Goal: Task Accomplishment & Management: Complete application form

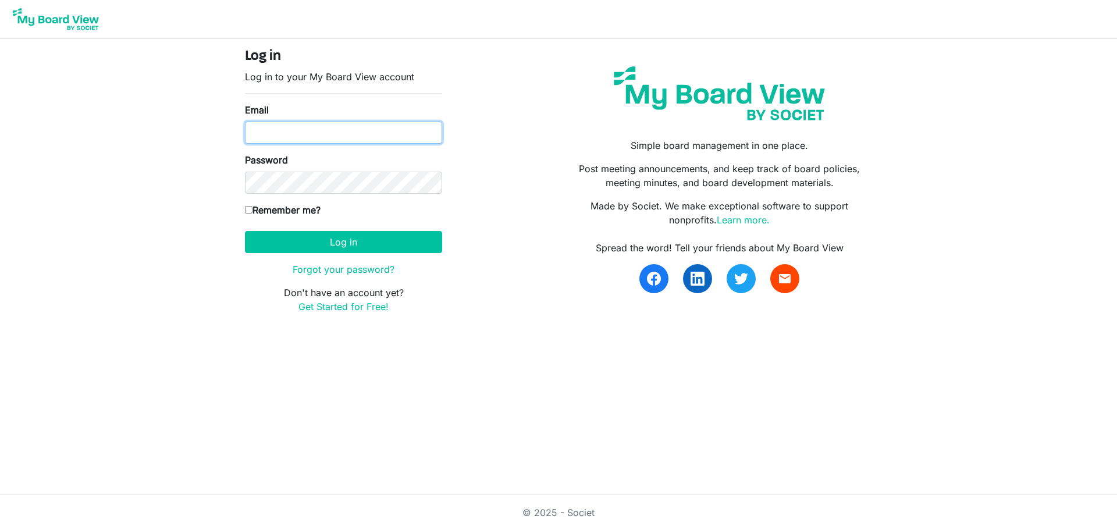
click at [275, 130] on input "Email" at bounding box center [343, 133] width 197 height 22
type input "duncanpj@pvvfd.org"
click at [247, 212] on input "Remember me?" at bounding box center [249, 210] width 8 height 8
checkbox input "true"
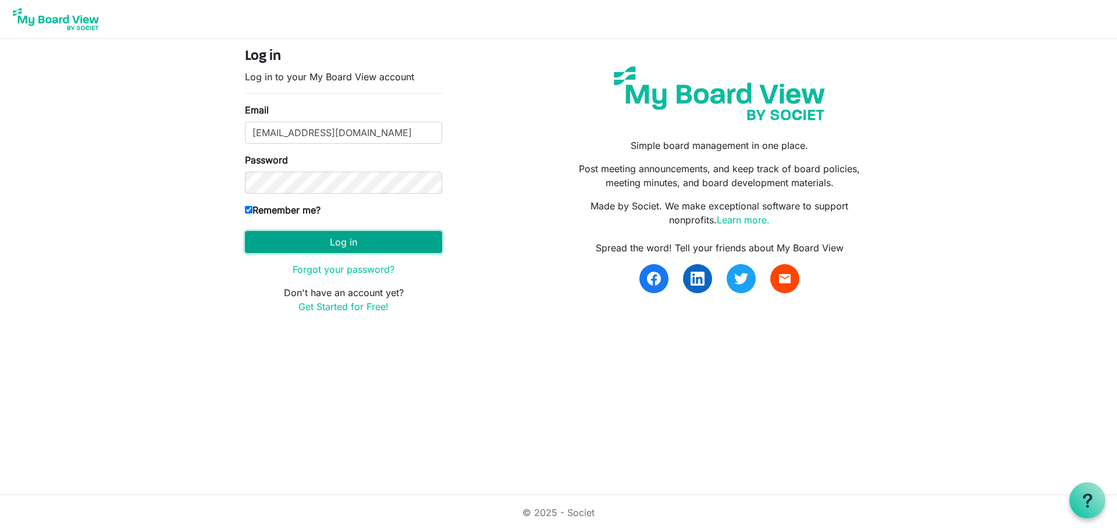
click at [328, 240] on button "Log in" at bounding box center [343, 242] width 197 height 22
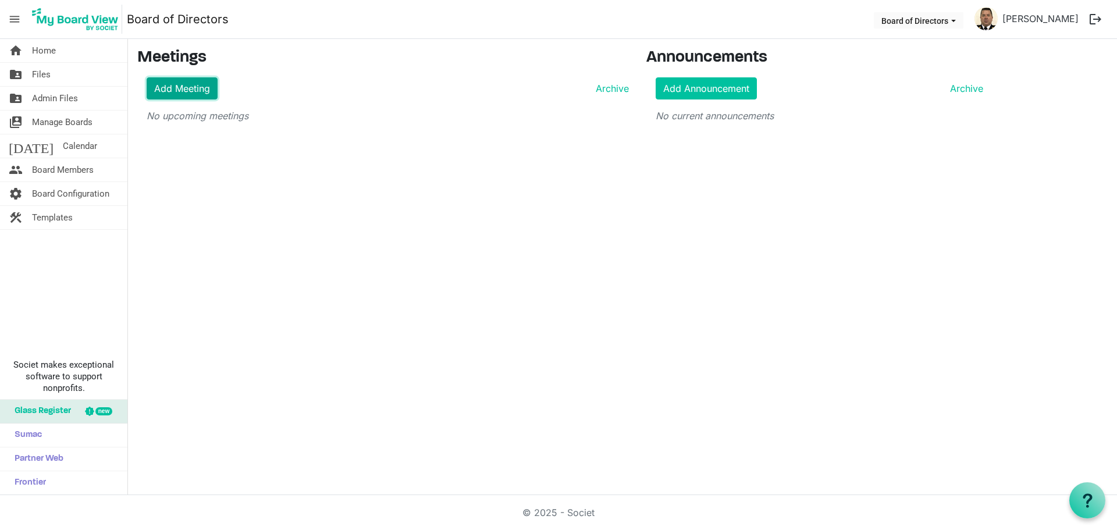
click at [177, 87] on link "Add Meeting" at bounding box center [182, 88] width 71 height 22
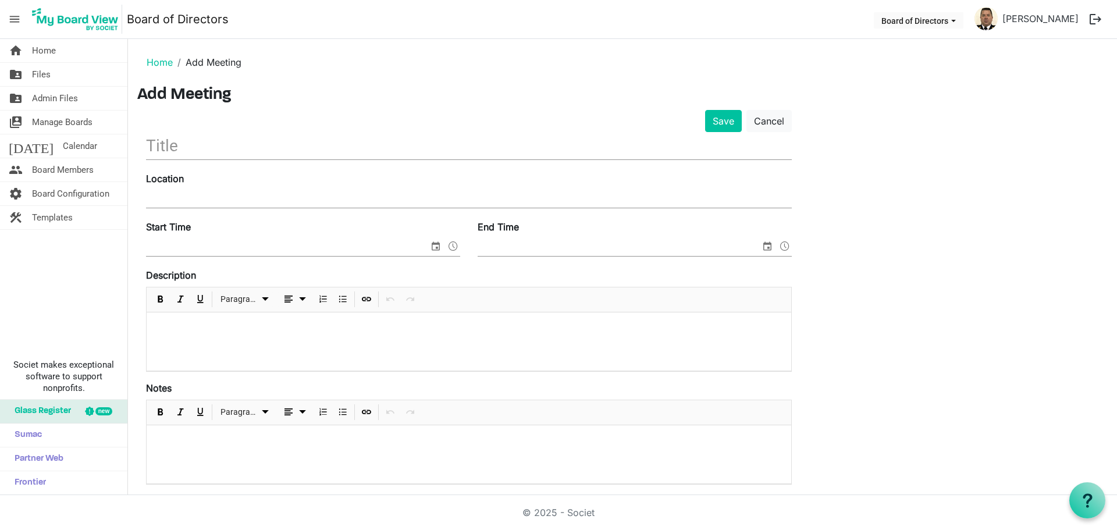
click at [215, 151] on input "text" at bounding box center [469, 145] width 646 height 27
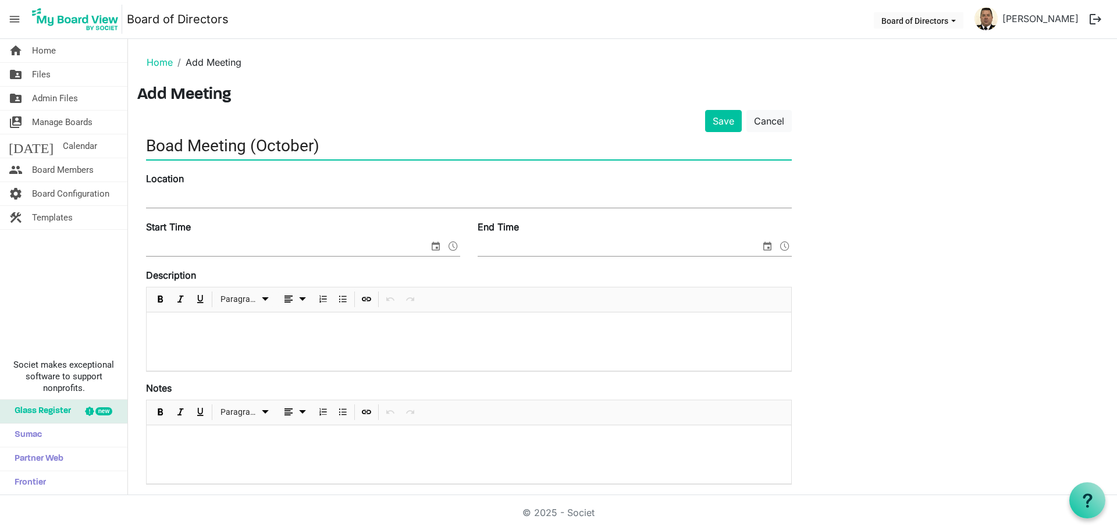
type input "Boad Meeting (October)"
click at [200, 202] on input "Location" at bounding box center [469, 198] width 646 height 17
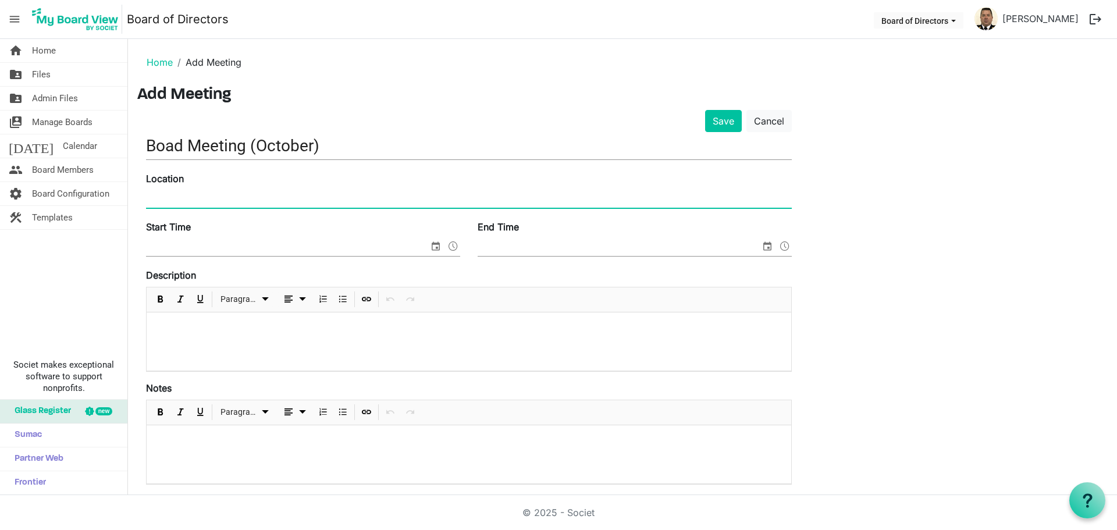
type input "[STREET_ADDRESS] ([GEOGRAPHIC_DATA])"
click at [186, 249] on input "Start Time" at bounding box center [287, 247] width 283 height 17
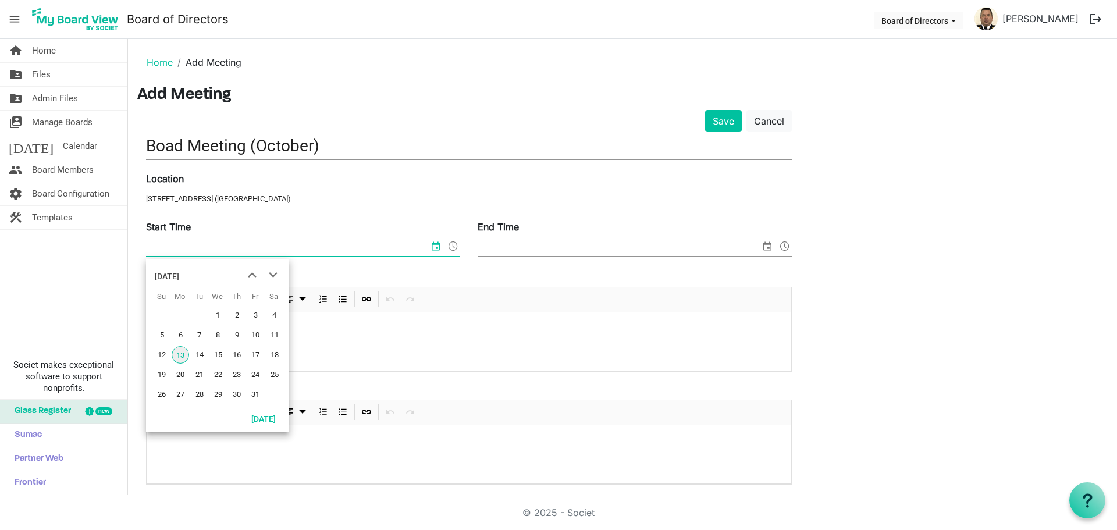
click at [180, 357] on span "13" at bounding box center [180, 354] width 17 height 17
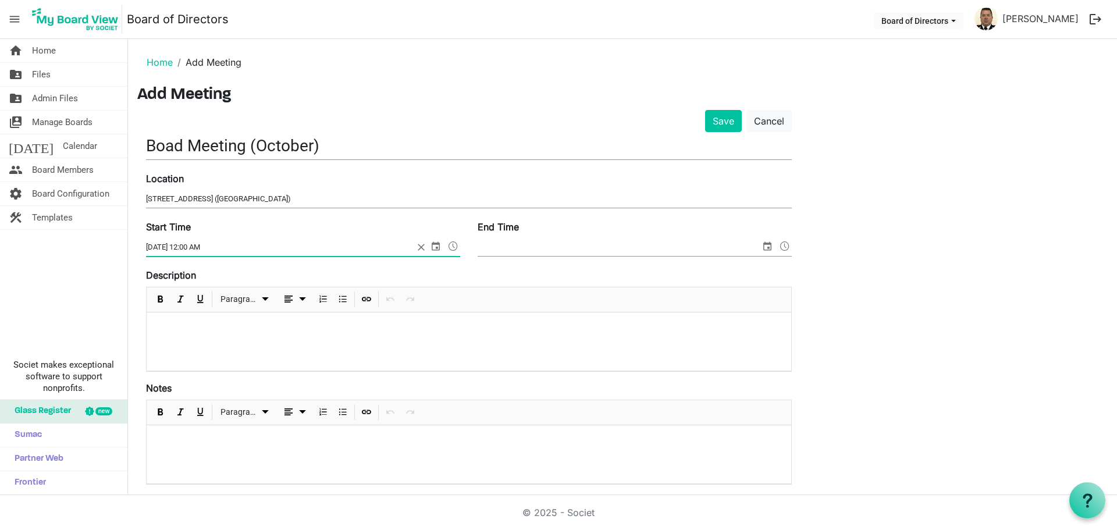
click at [451, 248] on span at bounding box center [453, 246] width 14 height 15
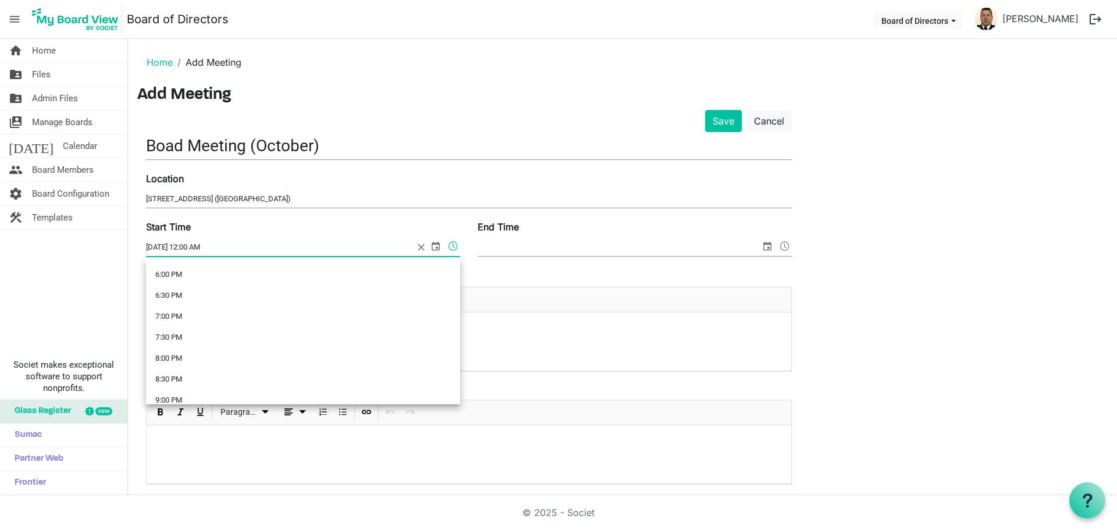
scroll to position [753, 0]
click at [166, 315] on li "7:00 PM" at bounding box center [303, 317] width 314 height 21
type input "10/13/2025 7:00 PM"
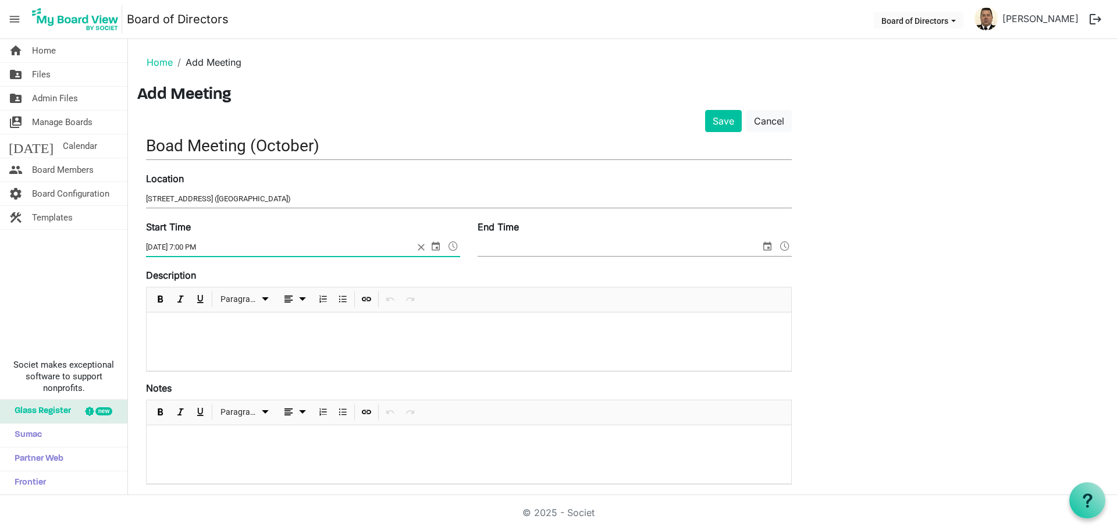
click at [561, 248] on input "End Time" at bounding box center [619, 247] width 283 height 17
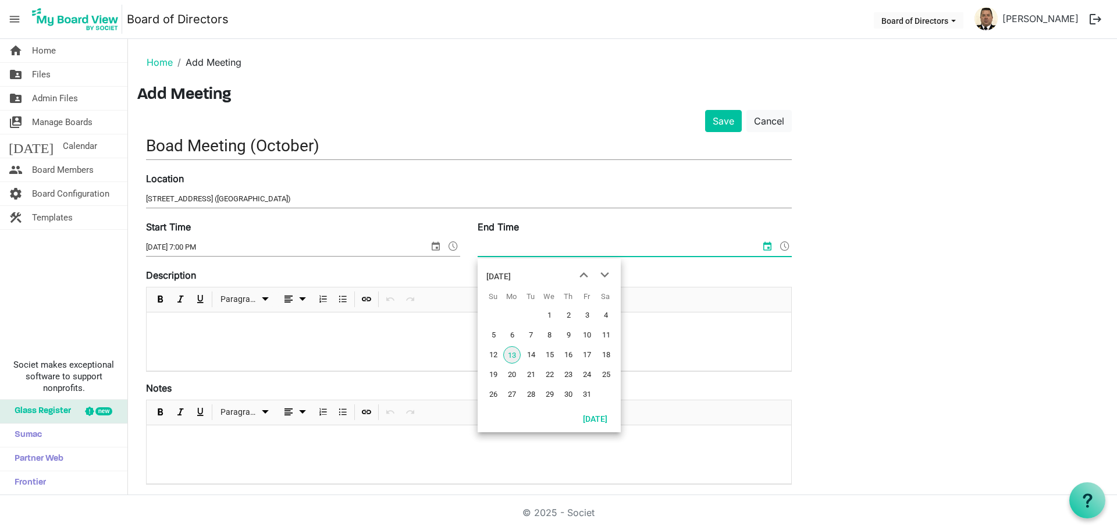
click at [511, 355] on span "13" at bounding box center [511, 354] width 17 height 17
click at [785, 247] on span at bounding box center [785, 246] width 14 height 15
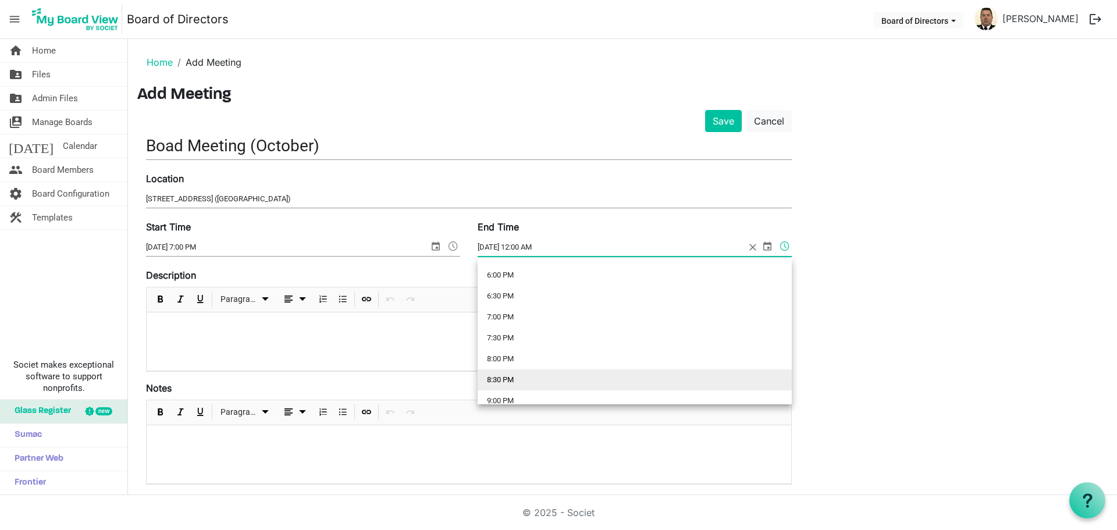
drag, startPoint x: 495, startPoint y: 379, endPoint x: 510, endPoint y: 365, distance: 20.2
click at [494, 379] on li "8:30 PM" at bounding box center [635, 379] width 314 height 21
type input "10/13/2025 8:30 PM"
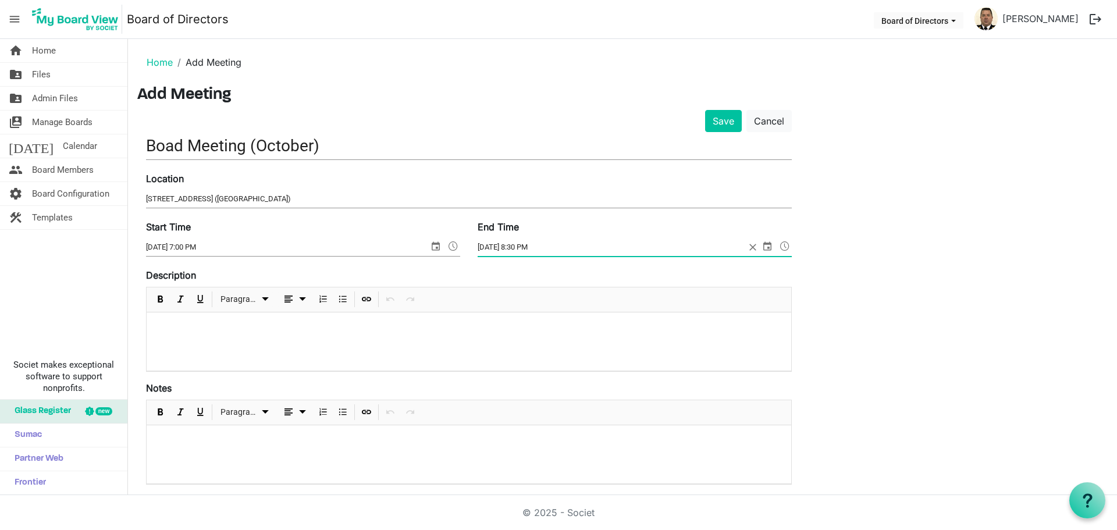
click at [159, 322] on p at bounding box center [469, 328] width 626 height 12
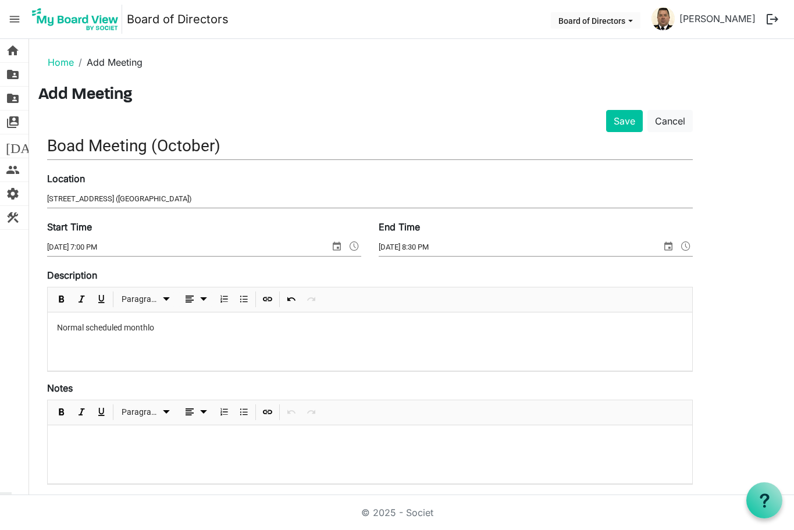
drag, startPoint x: 703, startPoint y: 121, endPoint x: 746, endPoint y: 119, distance: 43.1
click at [706, 120] on div "Save Cancel Boad Meeting (October) Location 2425 Hwy 49 E (Admin Building) Star…" at bounding box center [411, 422] width 746 height 625
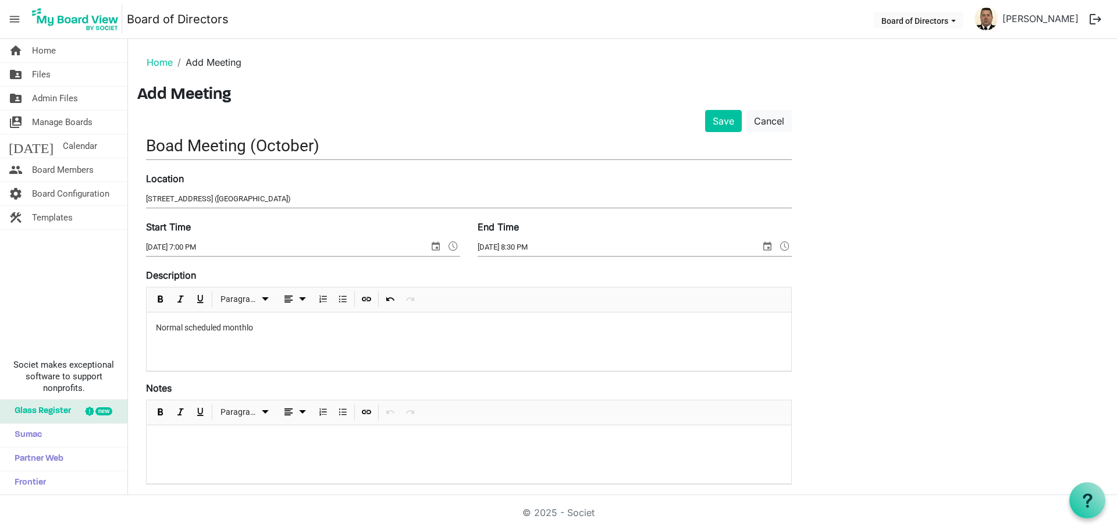
click at [264, 329] on p "Normal scheduled monthlo" at bounding box center [469, 328] width 626 height 12
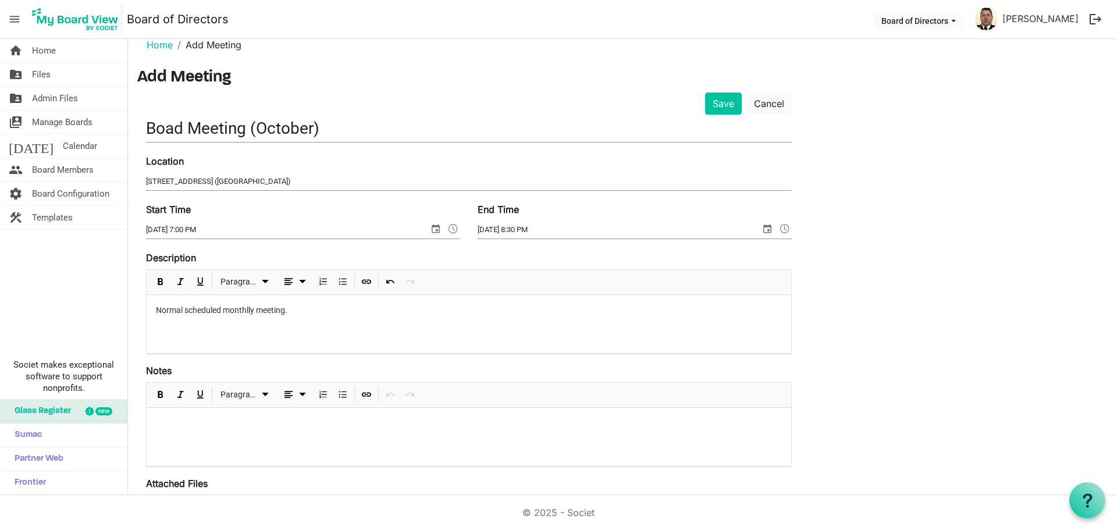
scroll to position [0, 0]
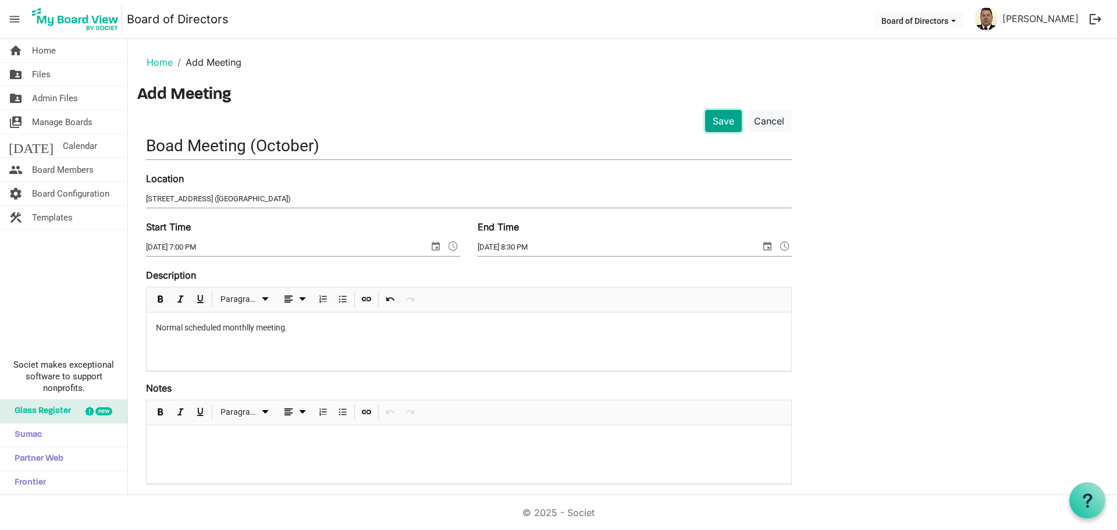
click at [718, 117] on button "Save" at bounding box center [723, 121] width 37 height 22
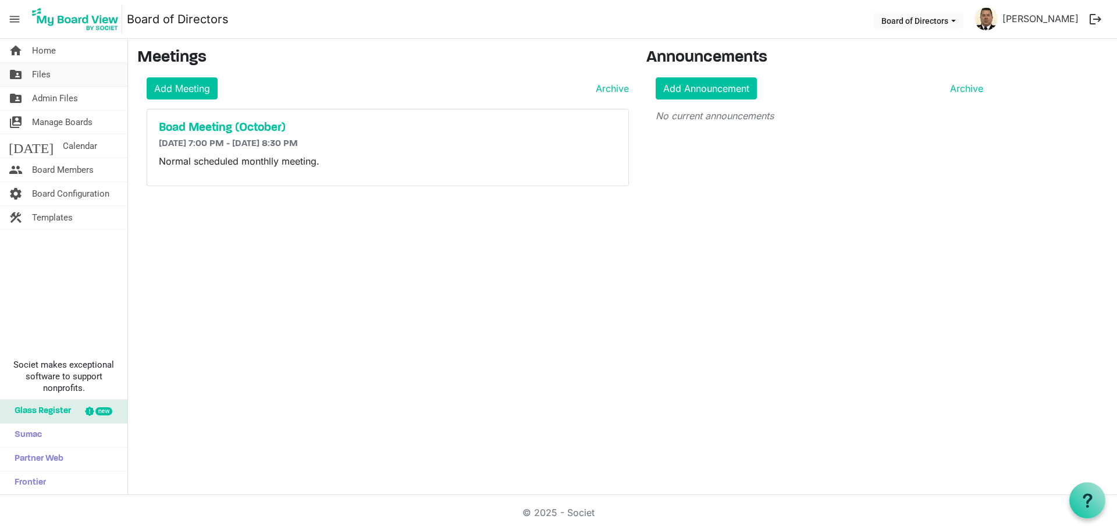
click at [40, 74] on span "Files" at bounding box center [41, 74] width 19 height 23
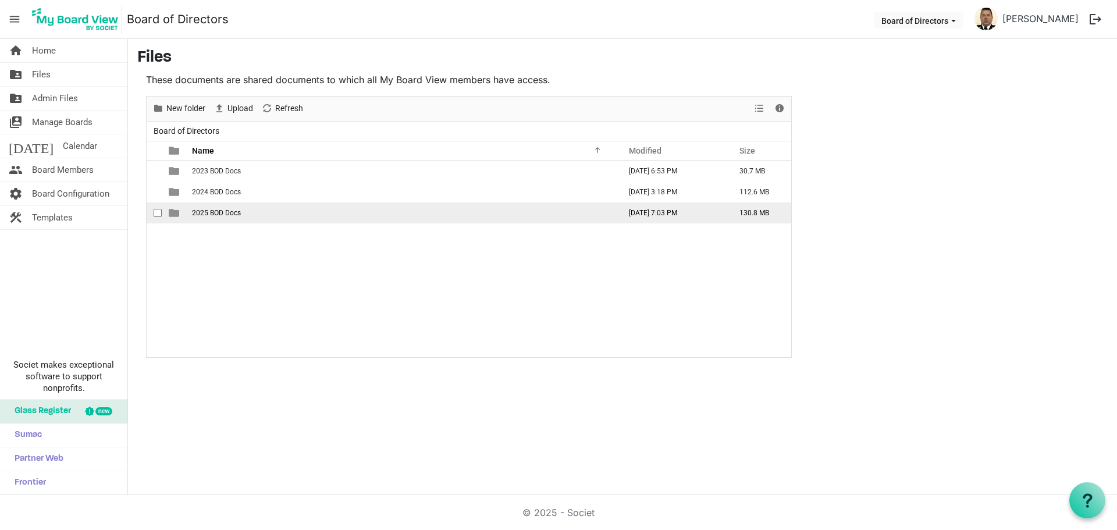
click at [209, 210] on span "2025 BOD Docs" at bounding box center [216, 213] width 49 height 8
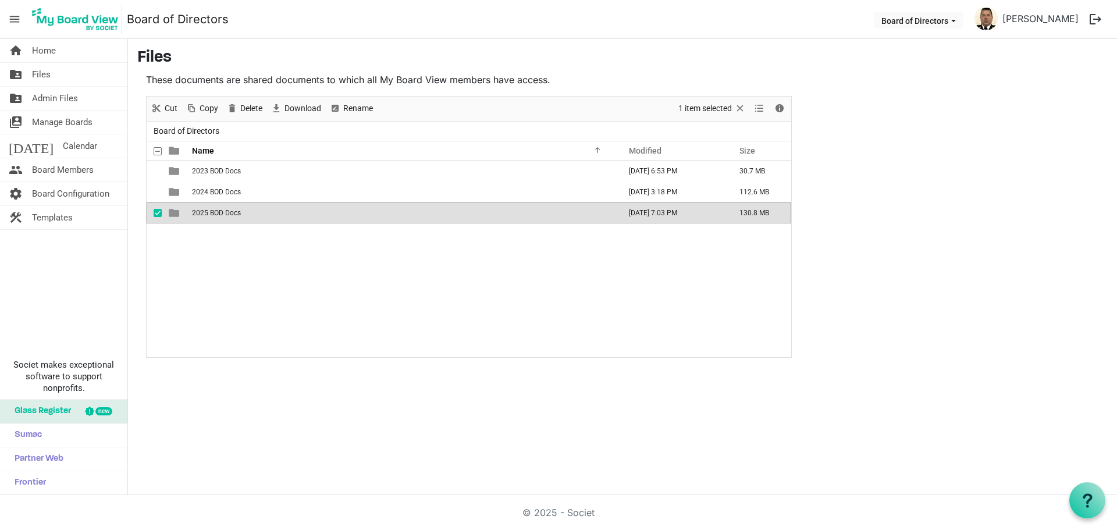
click at [209, 210] on span "2025 BOD Docs" at bounding box center [216, 213] width 49 height 8
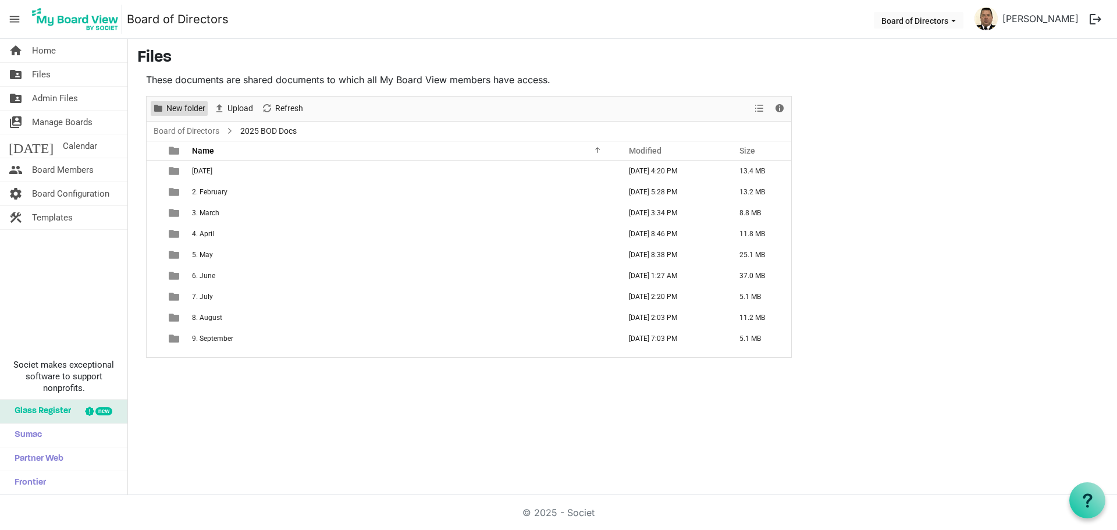
click at [178, 104] on span "New folder" at bounding box center [185, 108] width 41 height 15
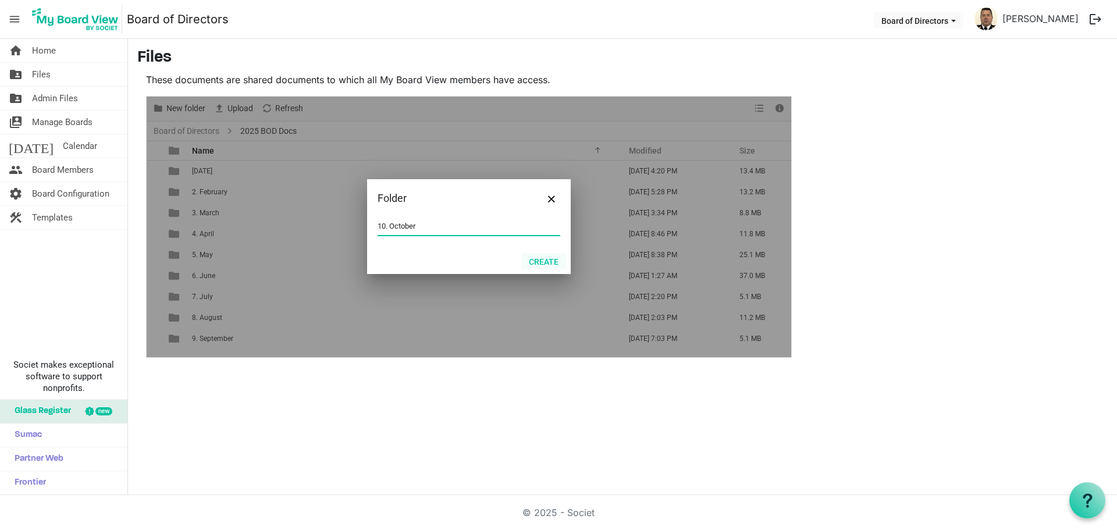
type input "10. October"
click at [545, 261] on button "Create" at bounding box center [543, 261] width 45 height 16
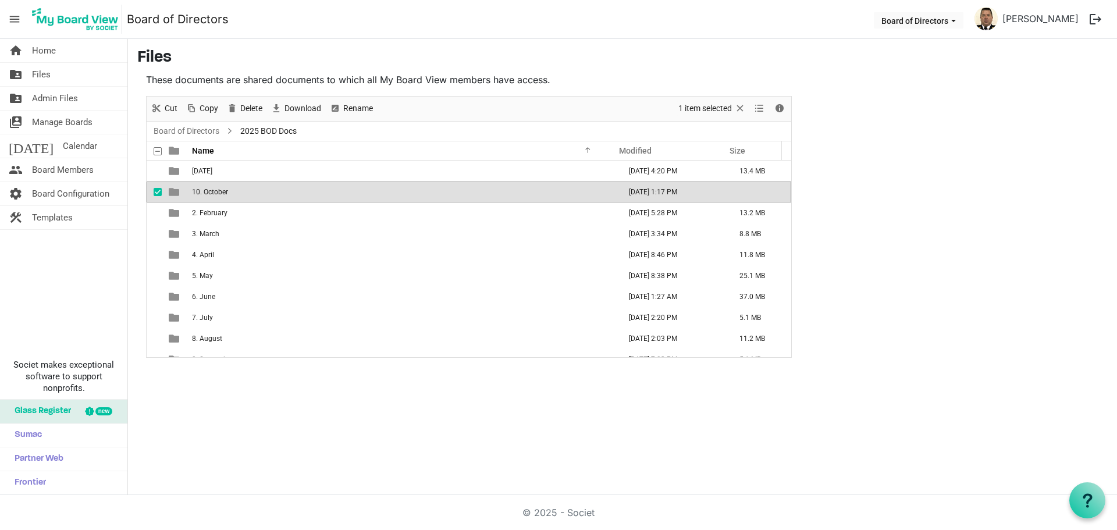
click at [218, 192] on span "10. October" at bounding box center [210, 192] width 36 height 8
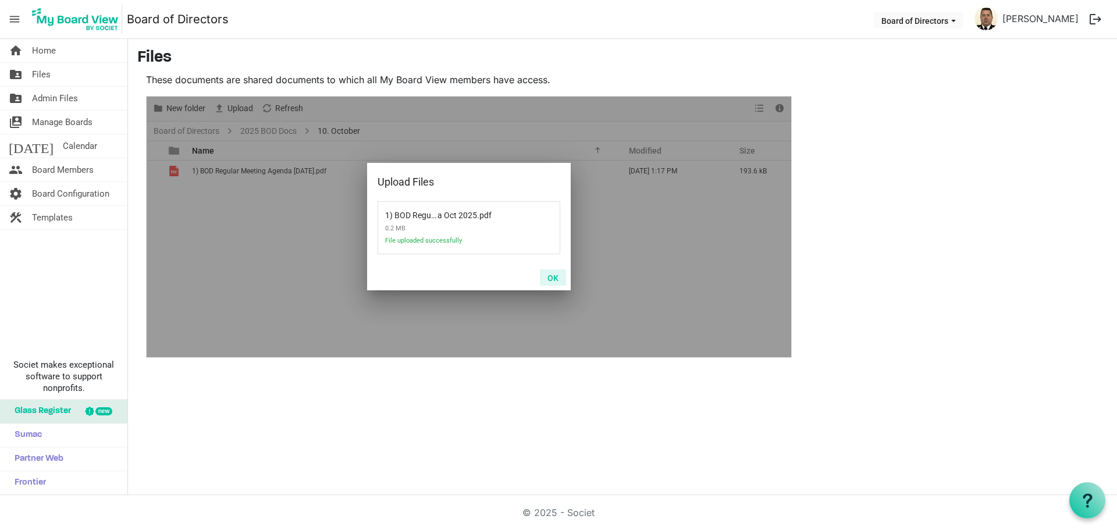
click at [555, 275] on button "OK" at bounding box center [553, 277] width 26 height 16
click at [553, 275] on button "OK" at bounding box center [553, 277] width 26 height 16
click at [549, 279] on button "OK" at bounding box center [553, 277] width 26 height 16
click at [553, 275] on button "OK" at bounding box center [553, 277] width 26 height 16
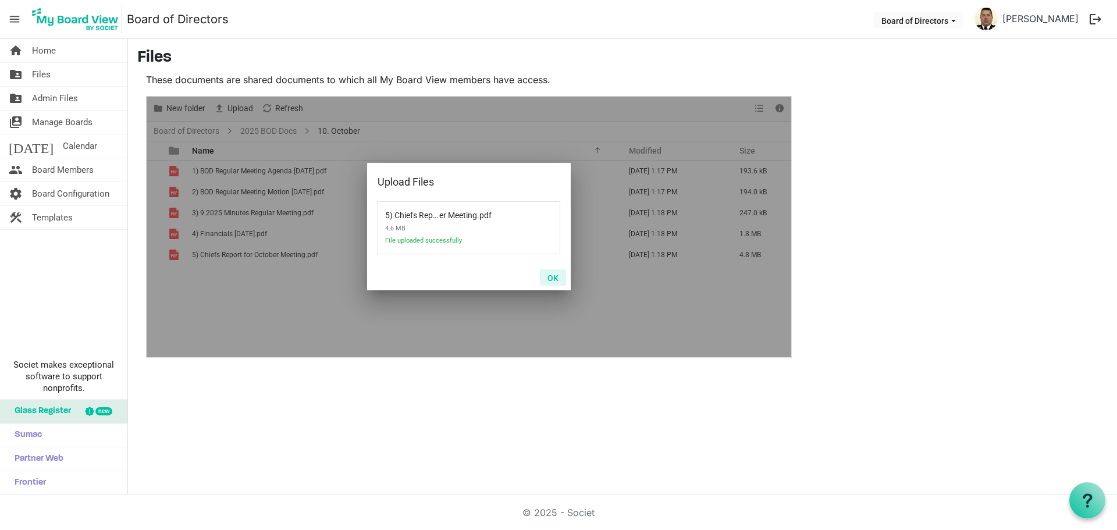
click at [555, 275] on button "OK" at bounding box center [553, 277] width 26 height 16
click at [551, 273] on button "OK" at bounding box center [553, 277] width 26 height 16
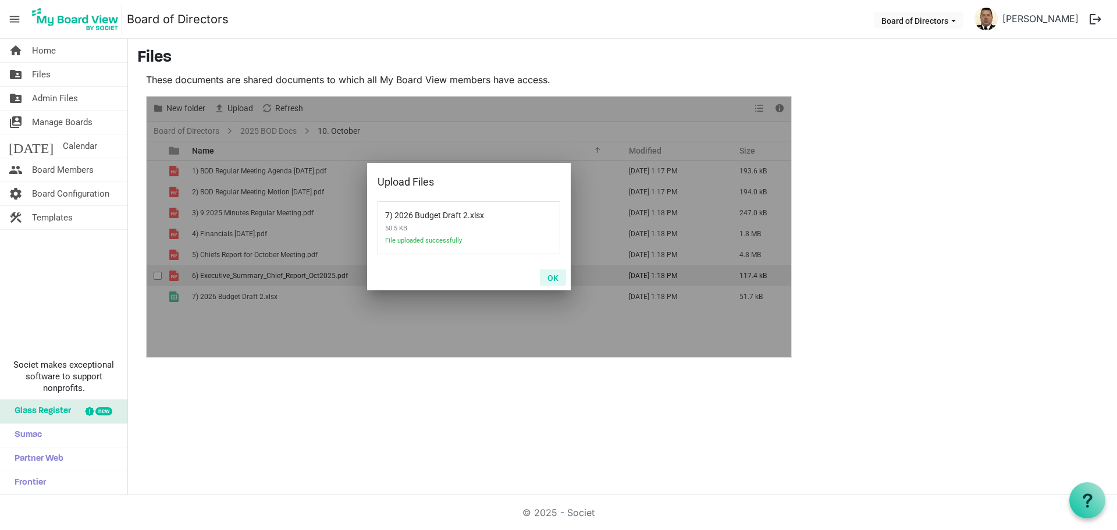
click at [551, 275] on button "OK" at bounding box center [553, 277] width 26 height 16
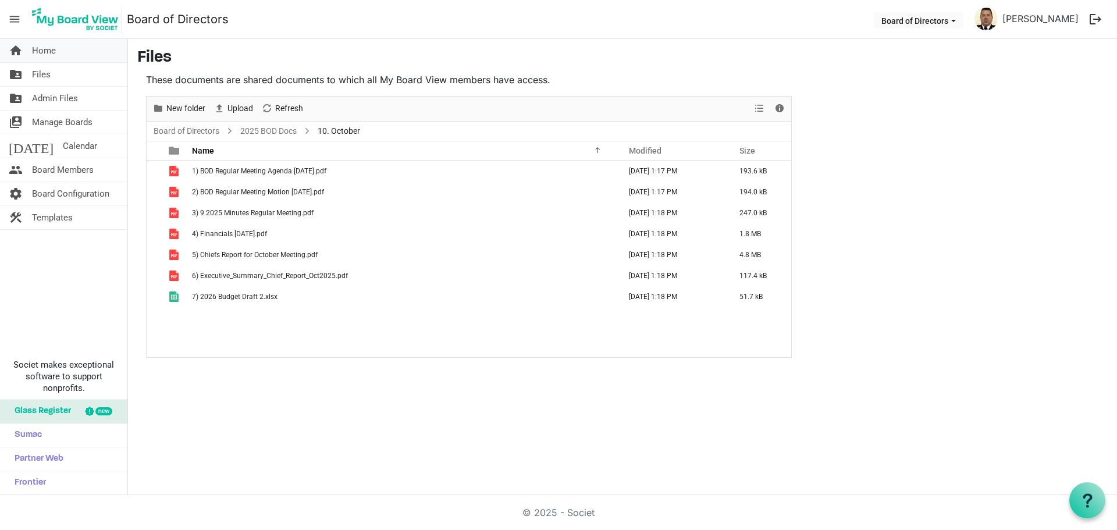
click at [41, 47] on span "Home" at bounding box center [44, 50] width 24 height 23
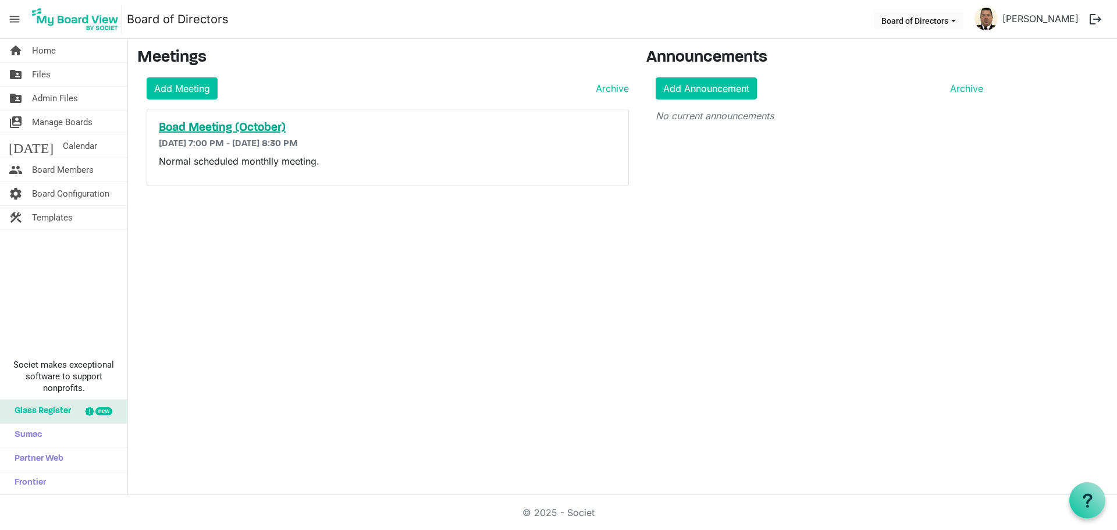
click at [212, 125] on h5 "Boad Meeting (October)" at bounding box center [388, 128] width 458 height 14
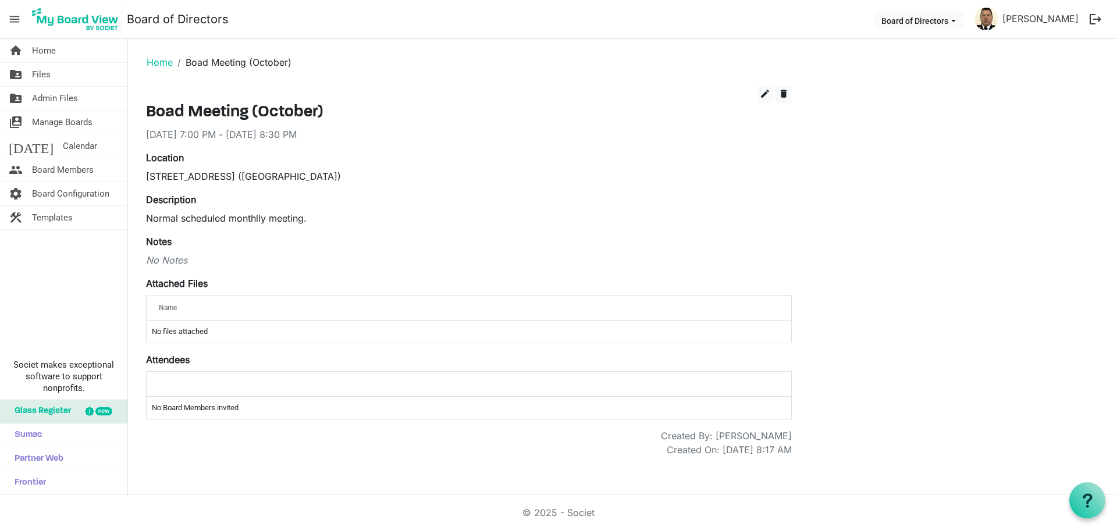
click at [224, 332] on td "No files attached" at bounding box center [469, 332] width 645 height 22
click at [763, 92] on span "edit" at bounding box center [765, 93] width 10 height 10
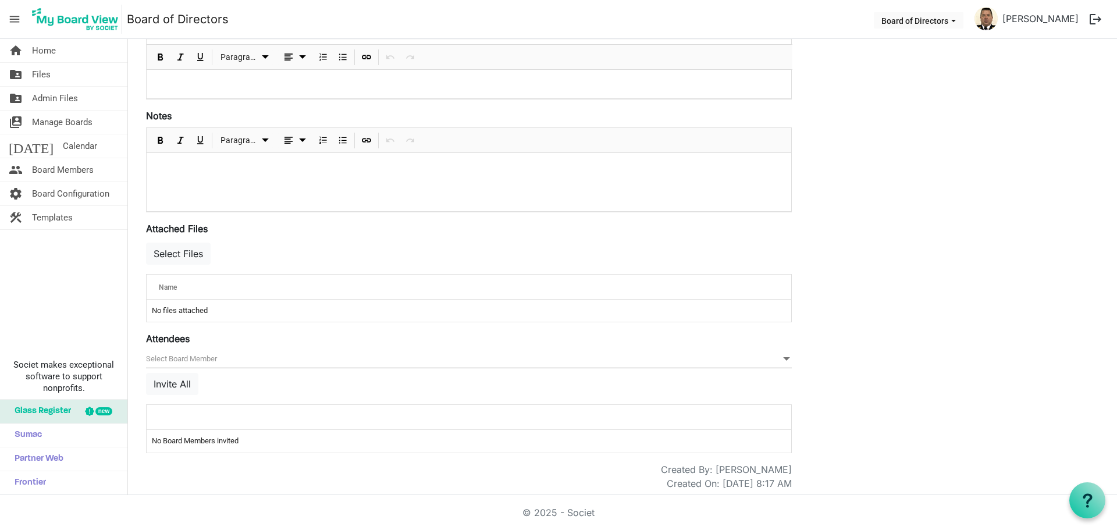
scroll to position [252, 0]
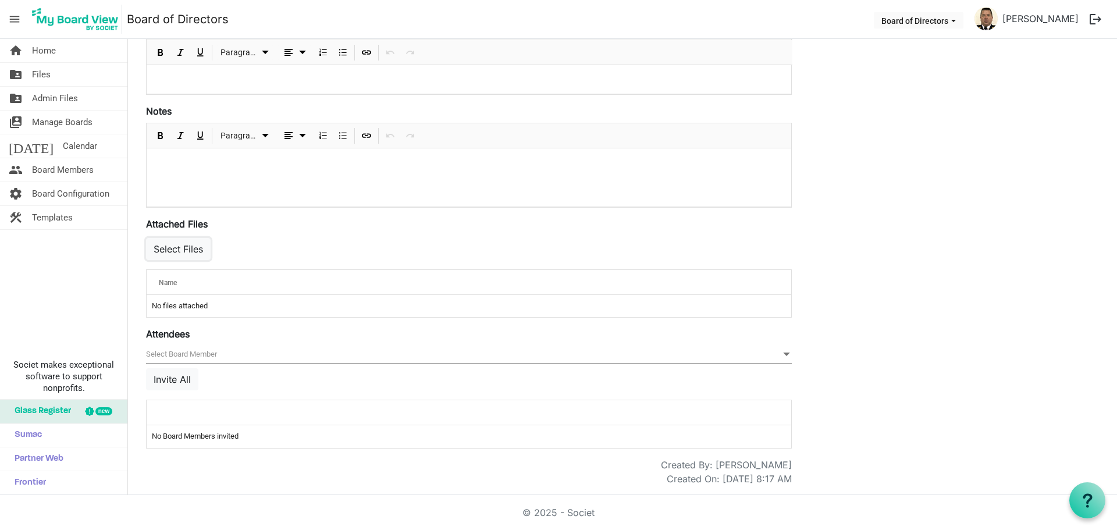
click at [165, 251] on button "Select Files" at bounding box center [178, 249] width 65 height 22
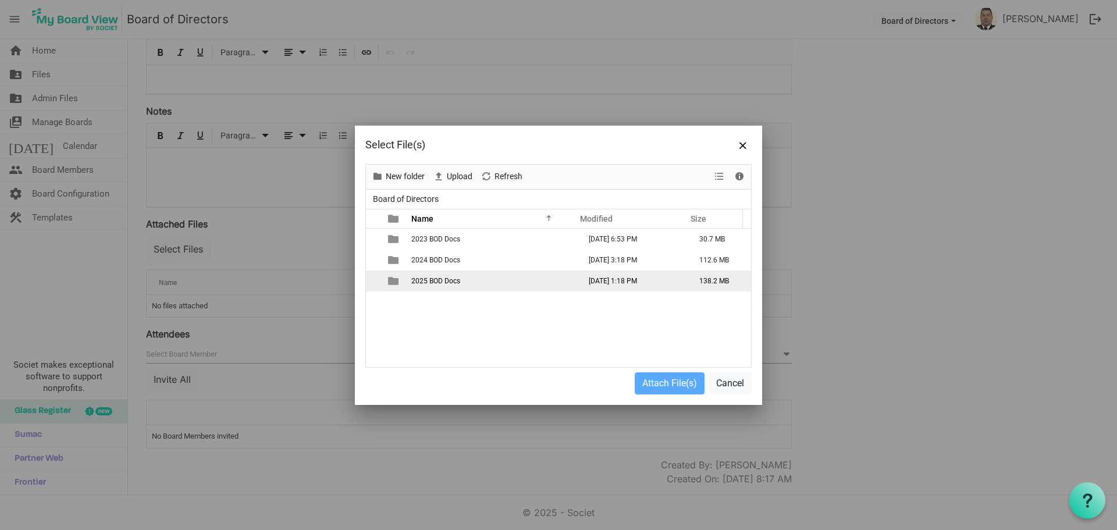
click at [422, 282] on span "2025 BOD Docs" at bounding box center [435, 281] width 49 height 8
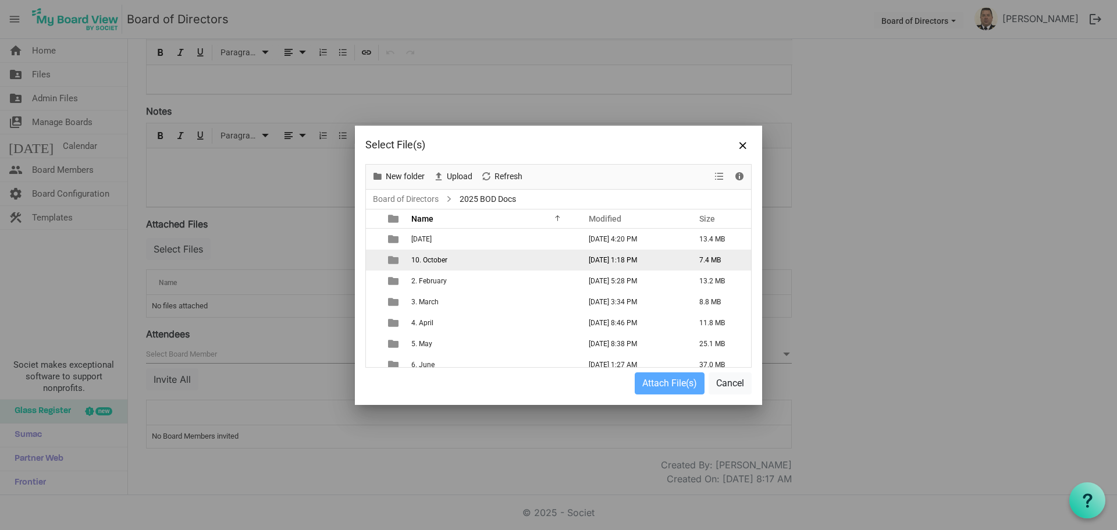
click at [433, 261] on span "10. October" at bounding box center [429, 260] width 36 height 8
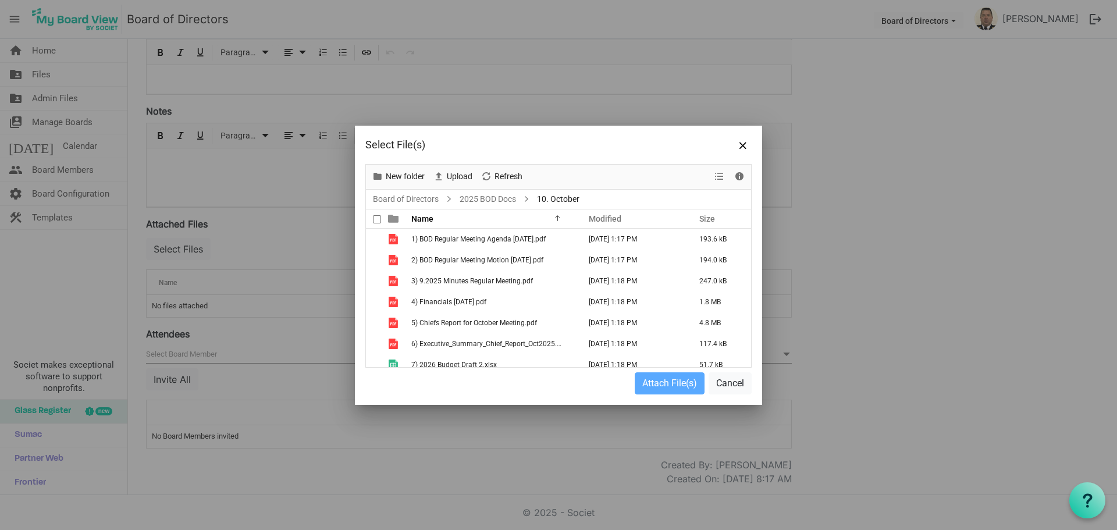
click at [376, 219] on span at bounding box center [377, 219] width 8 height 8
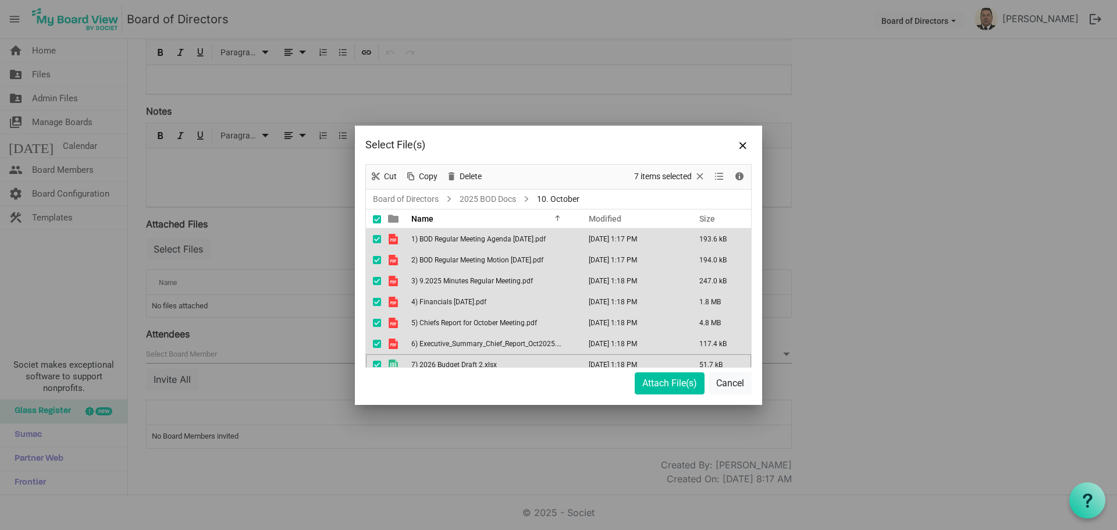
scroll to position [8, 0]
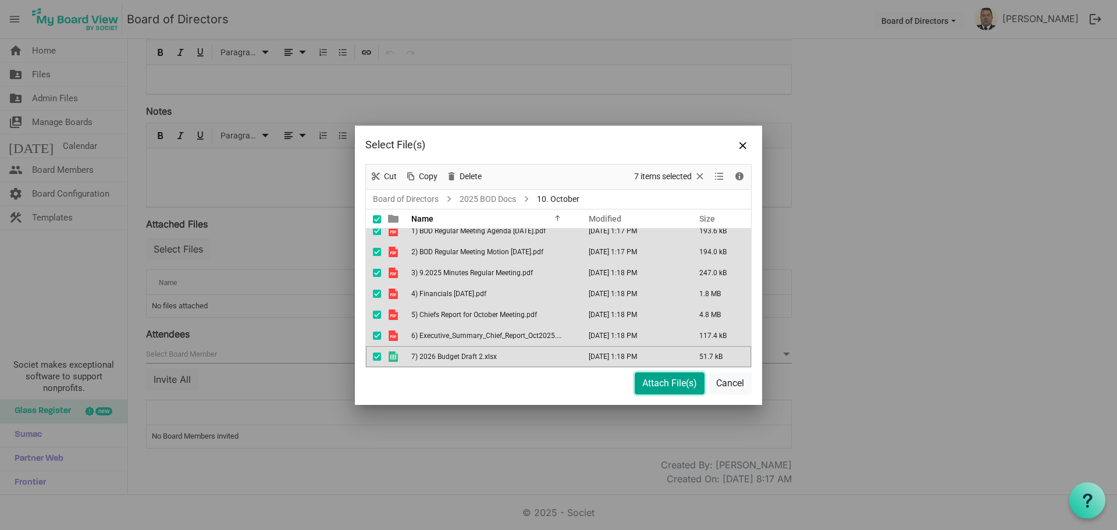
click at [660, 381] on button "Attach File(s)" at bounding box center [670, 383] width 70 height 22
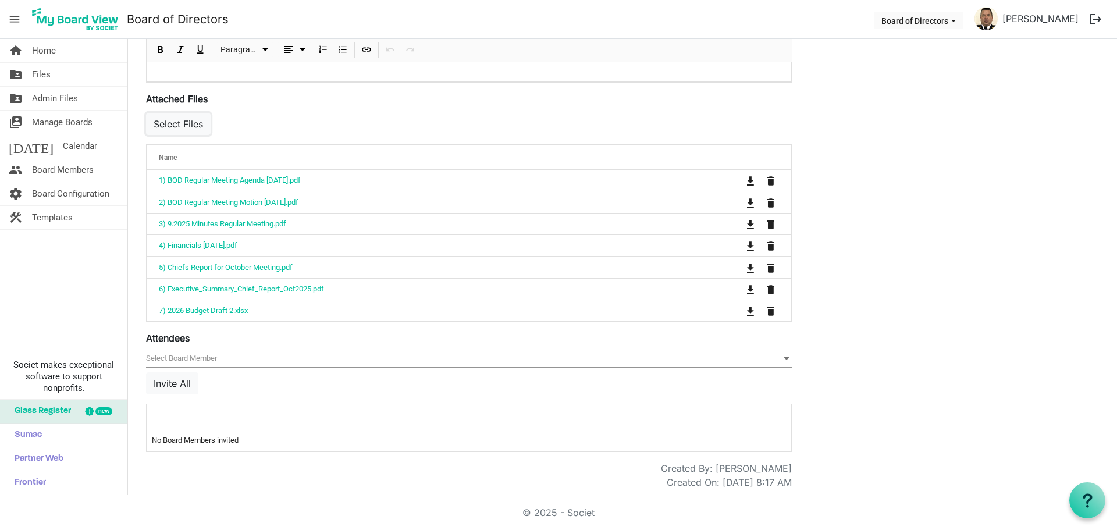
scroll to position [380, 0]
click at [173, 381] on button "Invite All" at bounding box center [172, 381] width 52 height 22
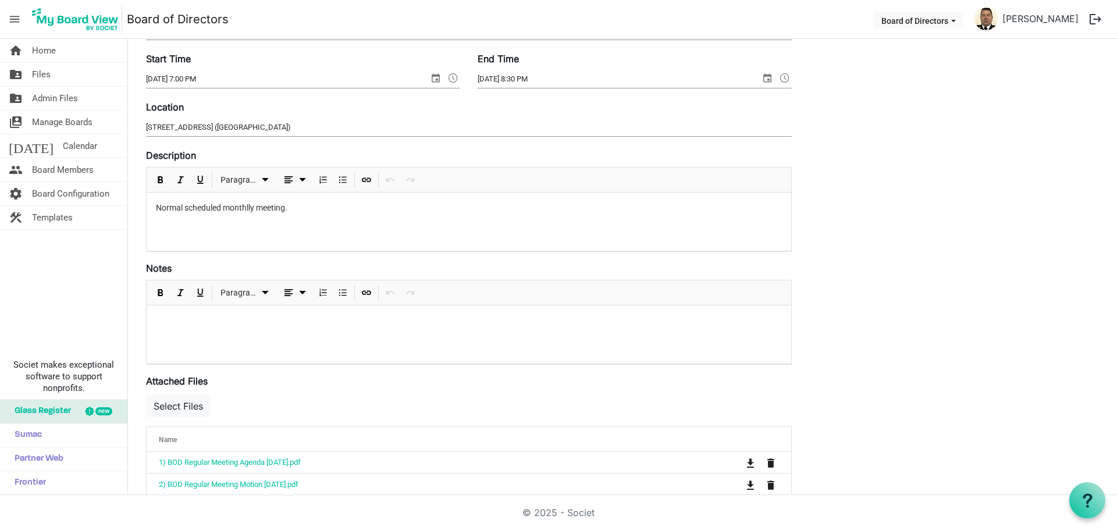
scroll to position [0, 0]
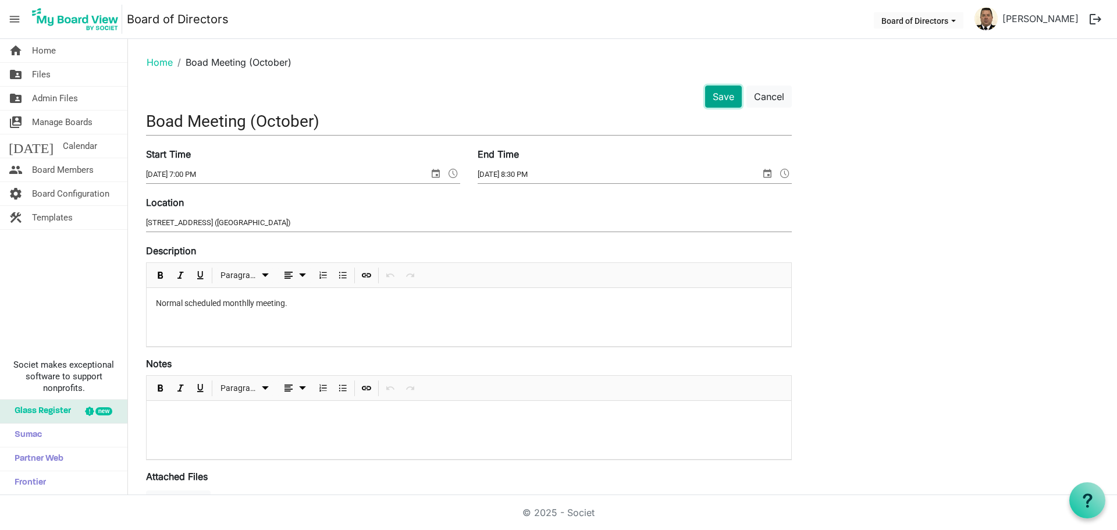
click at [717, 95] on button "Save" at bounding box center [723, 97] width 37 height 22
click at [721, 99] on button "Save" at bounding box center [723, 97] width 37 height 22
click at [154, 61] on link "Home" at bounding box center [160, 62] width 26 height 12
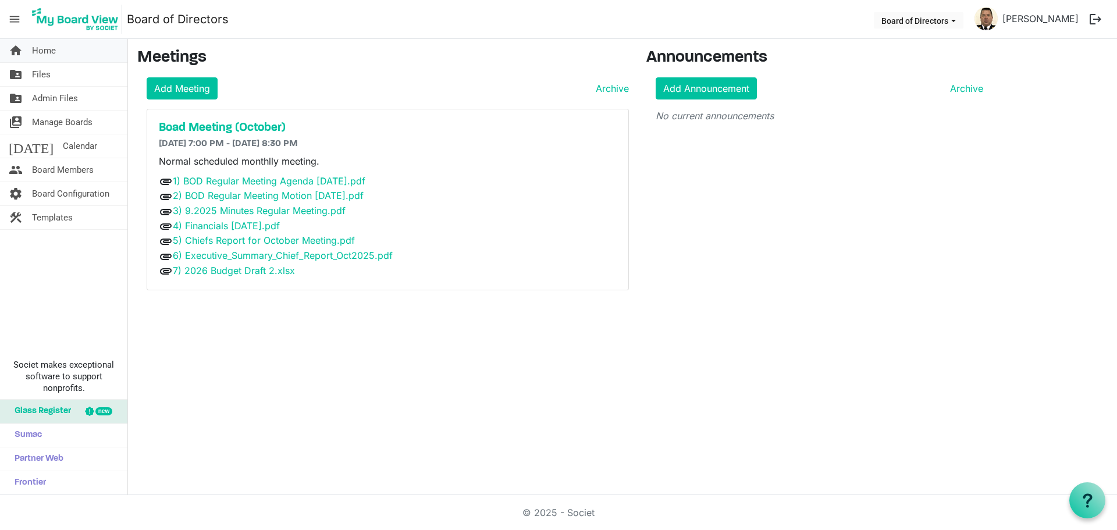
click at [42, 48] on span "Home" at bounding box center [44, 50] width 24 height 23
click at [193, 122] on h5 "Boad Meeting (October)" at bounding box center [388, 128] width 458 height 14
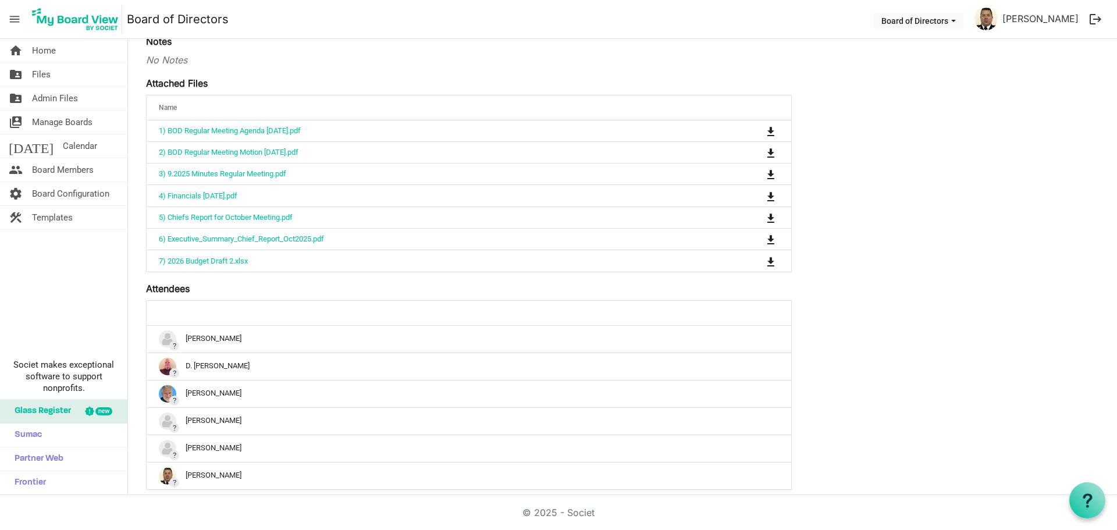
scroll to position [266, 0]
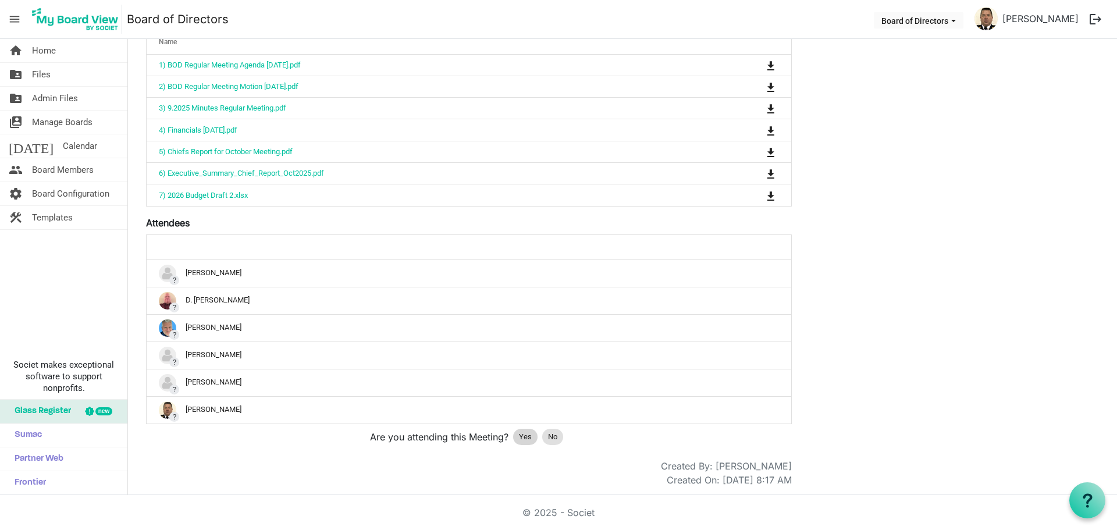
click at [530, 434] on span "Yes" at bounding box center [525, 437] width 13 height 12
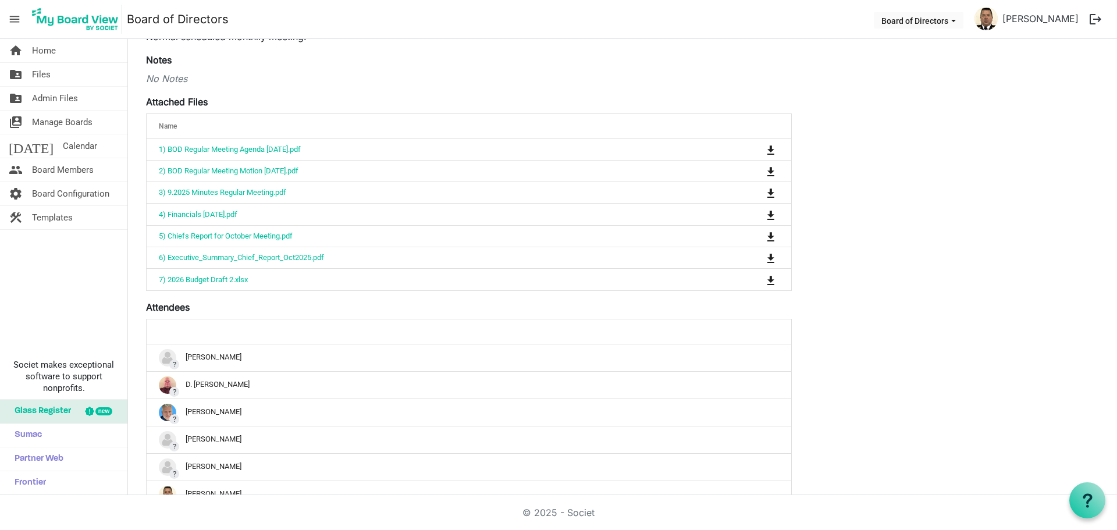
scroll to position [0, 0]
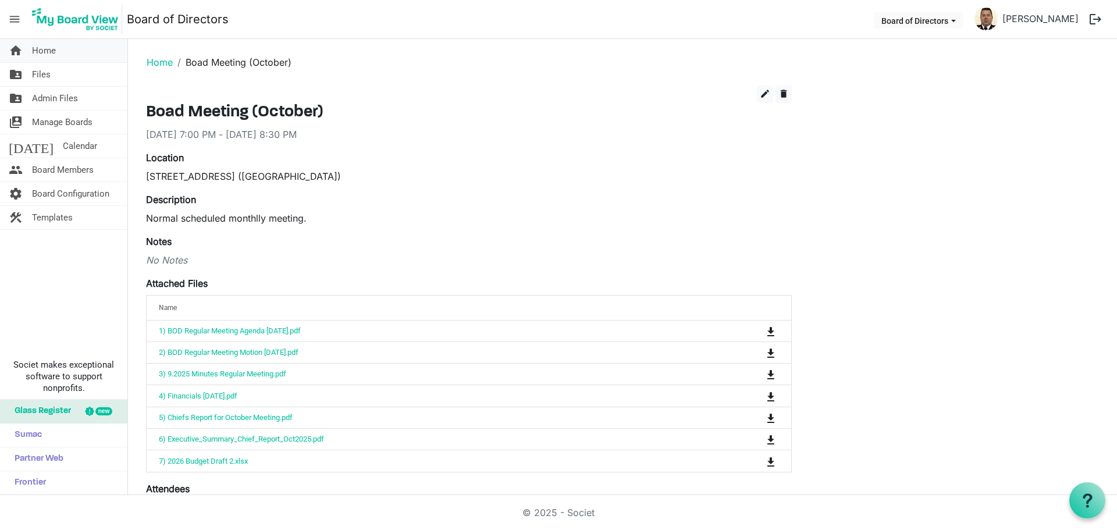
click at [42, 48] on span "Home" at bounding box center [44, 50] width 24 height 23
